Goal: Task Accomplishment & Management: Use online tool/utility

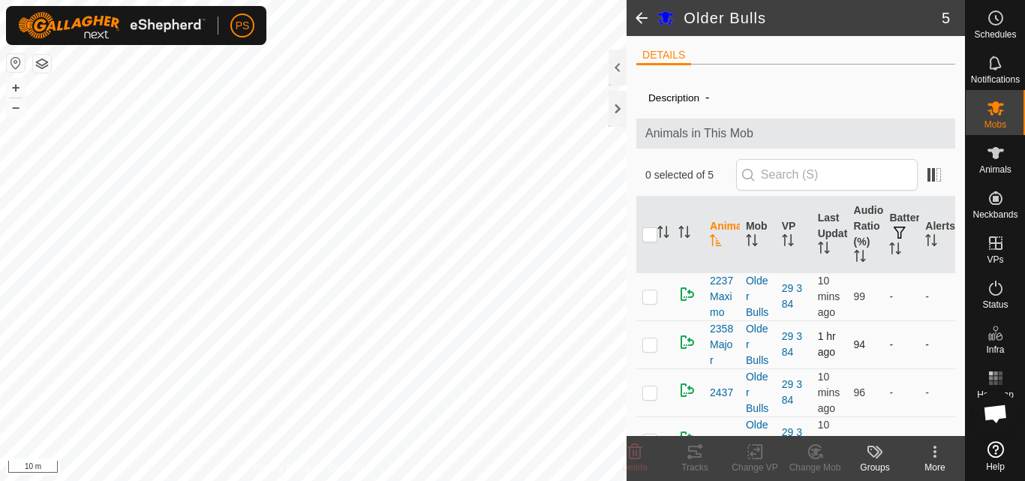
click at [648, 350] on p-checkbox at bounding box center [649, 344] width 15 height 12
checkbox input "true"
click at [691, 454] on icon at bounding box center [695, 452] width 18 height 18
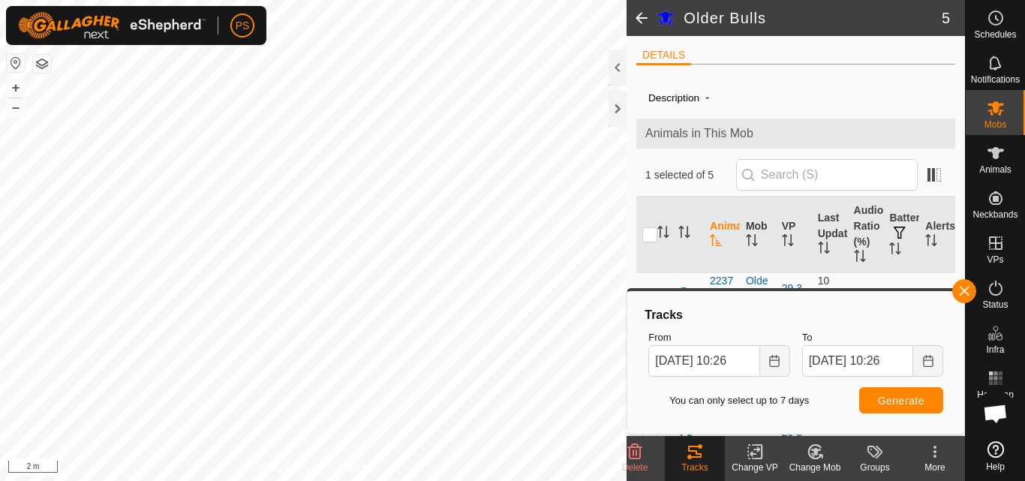
click at [462, 335] on div "2358Major 3525973680 29 3 81 [DATE] 3:44:28 pm Audio + – ⇧ i 2 m" at bounding box center [313, 240] width 626 height 481
click at [772, 365] on icon "Choose Date" at bounding box center [774, 361] width 12 height 12
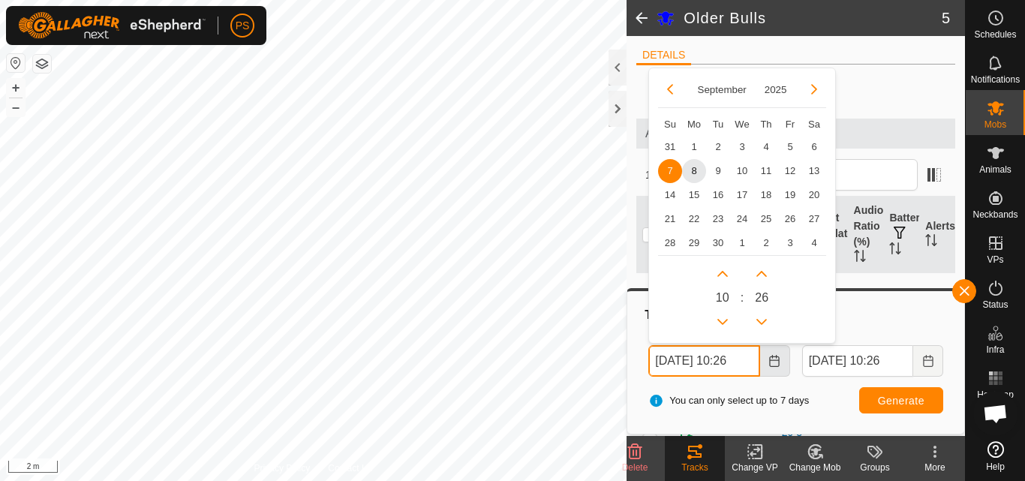
scroll to position [0, 8]
click at [724, 317] on button "Previous Hour" at bounding box center [722, 321] width 24 height 24
click at [725, 318] on span "Previous Hour" at bounding box center [725, 318] width 0 height 0
click at [724, 317] on button "Previous Hour" at bounding box center [722, 321] width 24 height 24
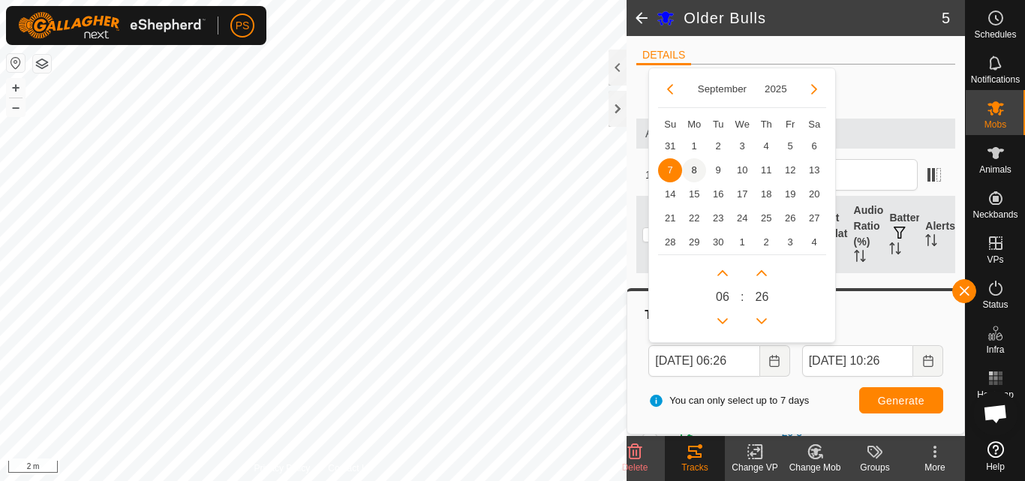
click at [693, 167] on span "8" at bounding box center [694, 170] width 24 height 24
type input "[DATE] 06:26"
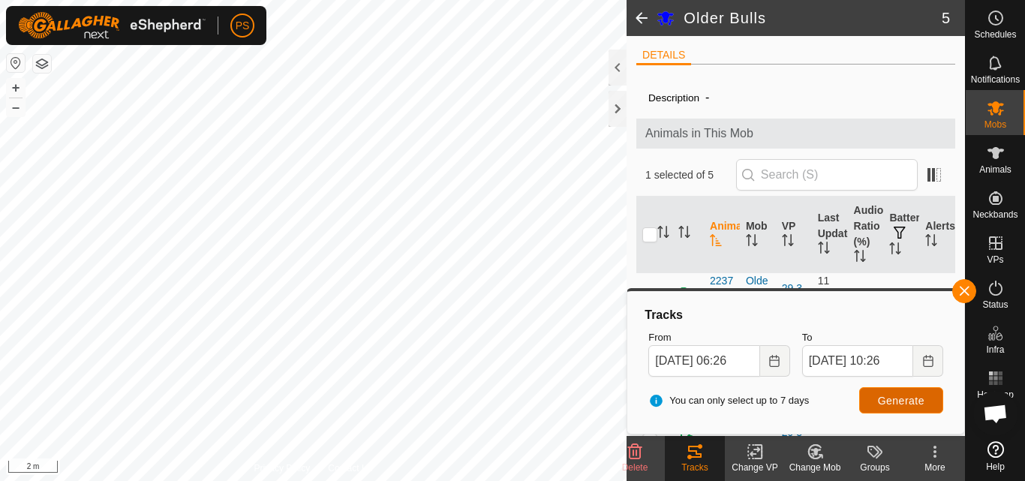
click at [892, 412] on button "Generate" at bounding box center [901, 400] width 84 height 26
click at [965, 292] on button "button" at bounding box center [964, 291] width 24 height 24
